Goal: Task Accomplishment & Management: Manage account settings

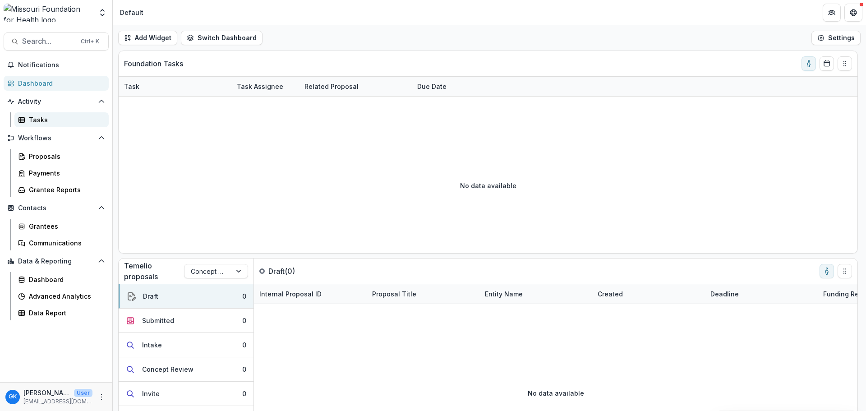
click at [47, 120] on div "Tasks" at bounding box center [65, 119] width 73 height 9
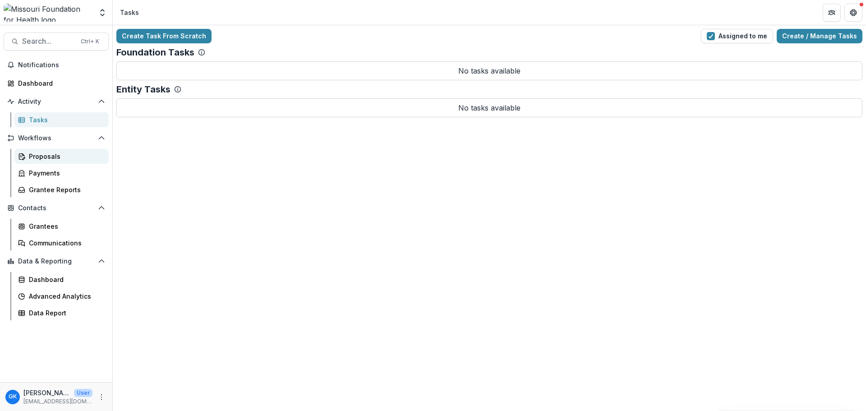
click at [46, 155] on div "Proposals" at bounding box center [65, 156] width 73 height 9
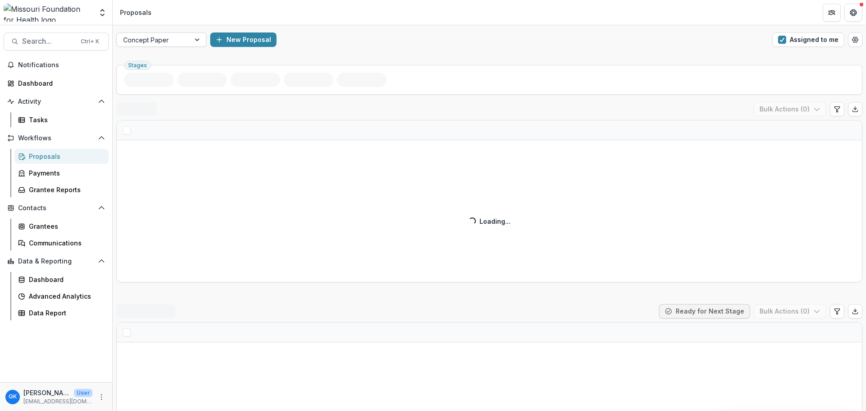
click at [158, 36] on div at bounding box center [153, 39] width 60 height 11
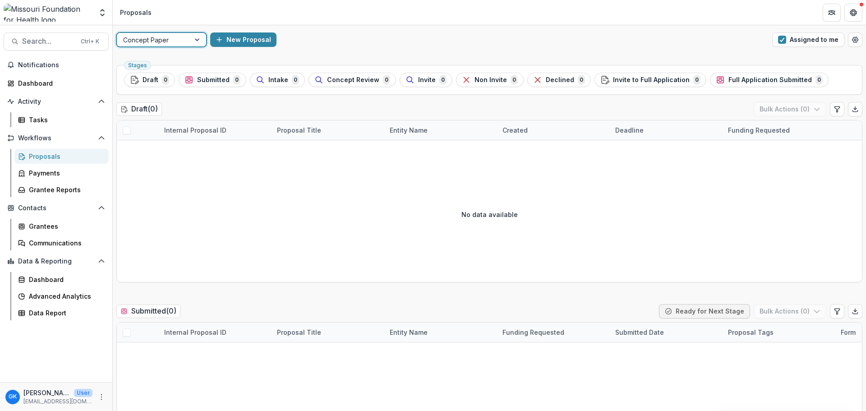
click at [158, 36] on div at bounding box center [153, 39] width 60 height 11
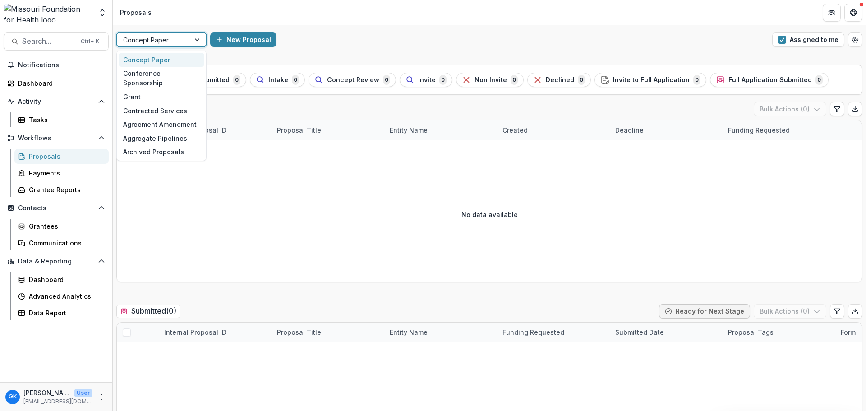
click at [167, 44] on div at bounding box center [153, 39] width 60 height 11
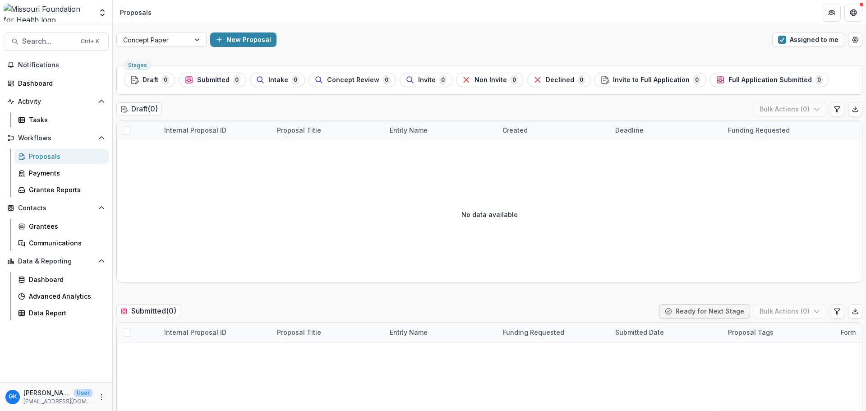
click at [384, 48] on div "Concept Paper New Proposal Assigned to me" at bounding box center [489, 39] width 753 height 29
click at [798, 41] on button "Assigned to me" at bounding box center [808, 39] width 72 height 14
